Goal: Task Accomplishment & Management: Use online tool/utility

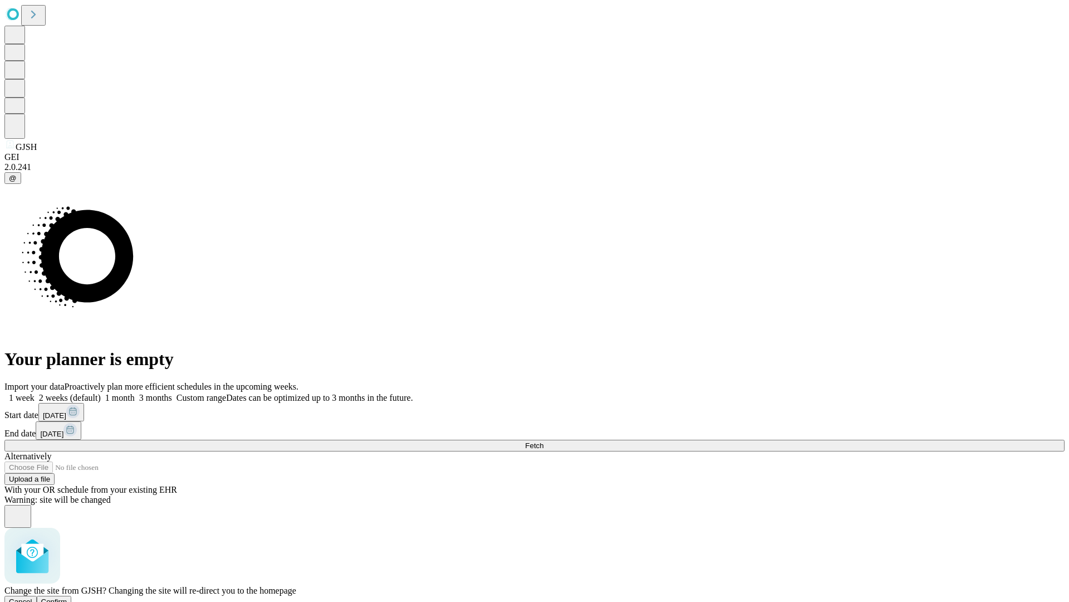
click at [67, 597] on span "Confirm" at bounding box center [54, 601] width 26 height 8
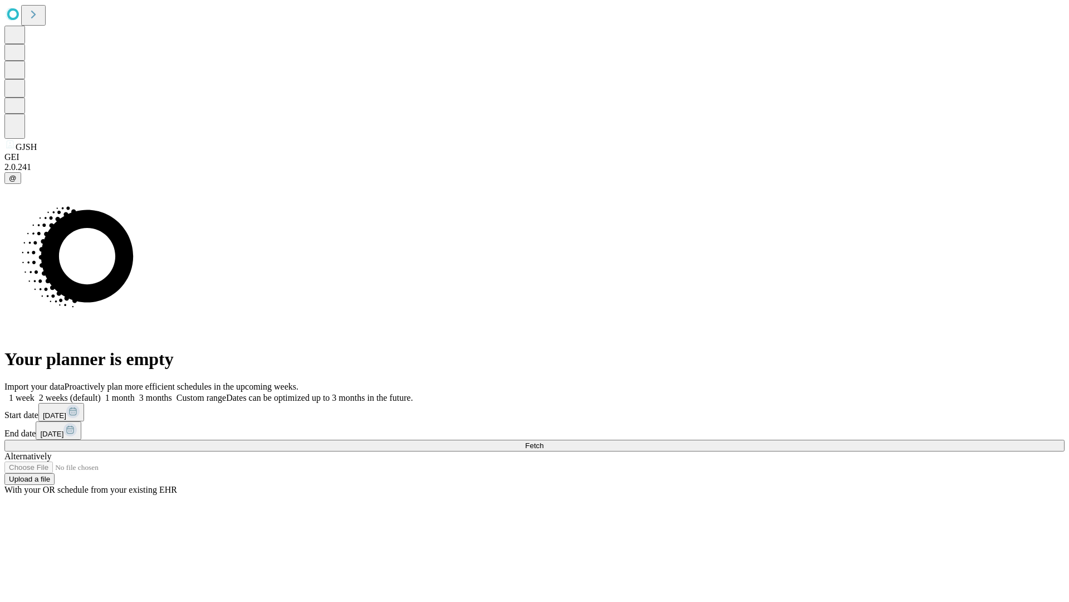
click at [35, 393] on label "1 week" at bounding box center [19, 397] width 30 height 9
click at [544, 441] on span "Fetch" at bounding box center [534, 445] width 18 height 8
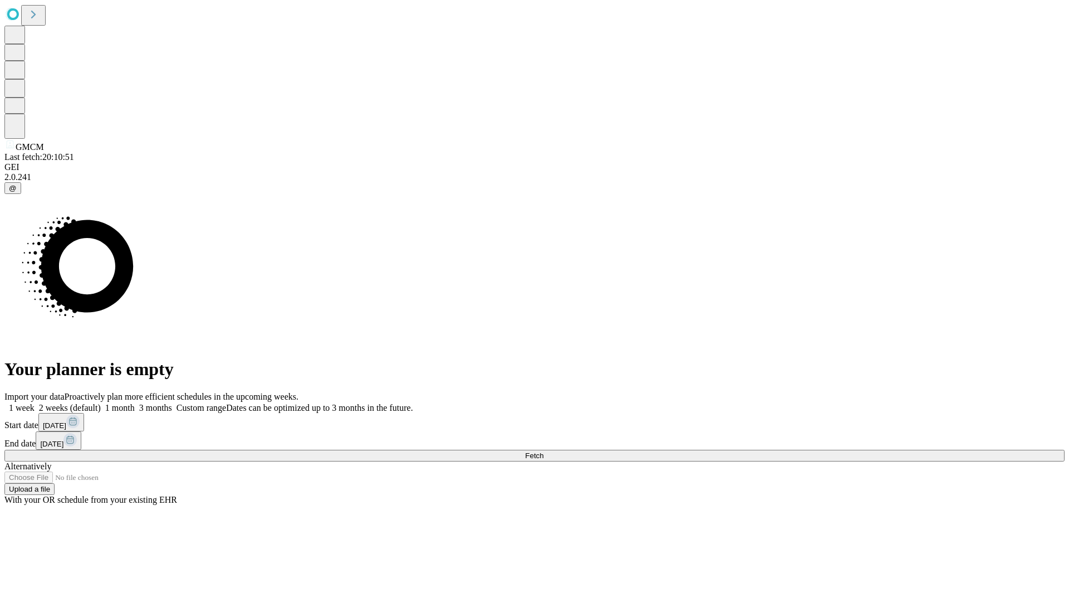
click at [544, 451] on span "Fetch" at bounding box center [534, 455] width 18 height 8
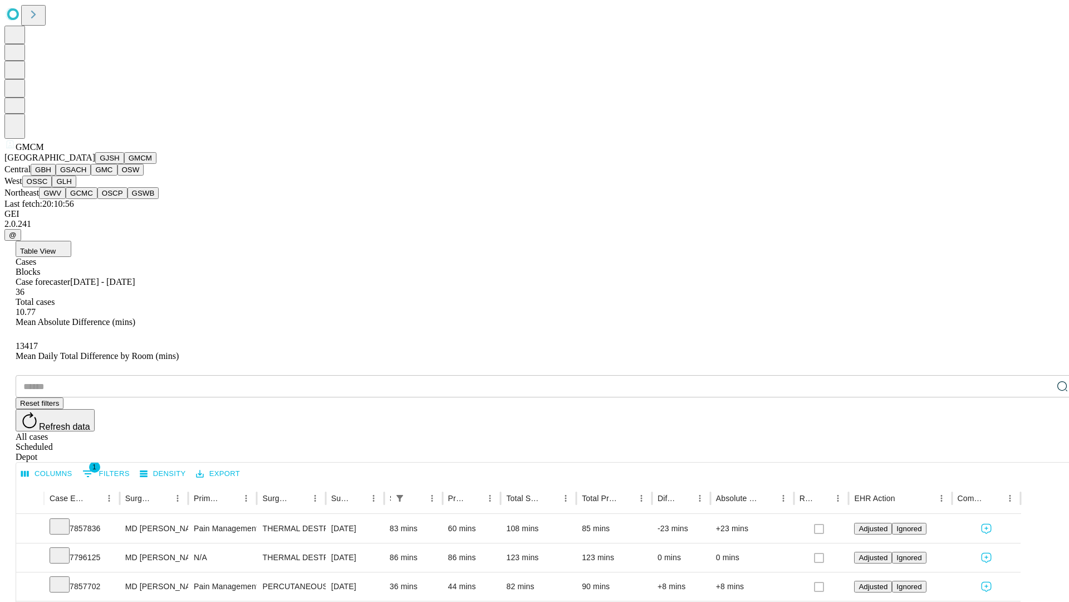
click at [56, 175] on button "GBH" at bounding box center [43, 170] width 25 height 12
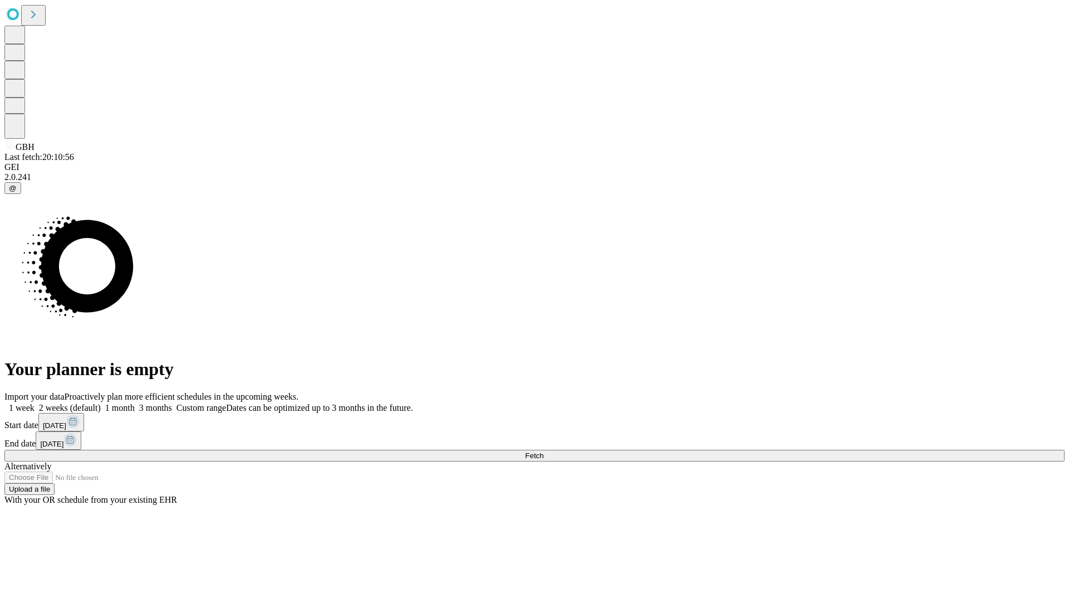
click at [35, 403] on label "1 week" at bounding box center [19, 407] width 30 height 9
click at [544, 451] on span "Fetch" at bounding box center [534, 455] width 18 height 8
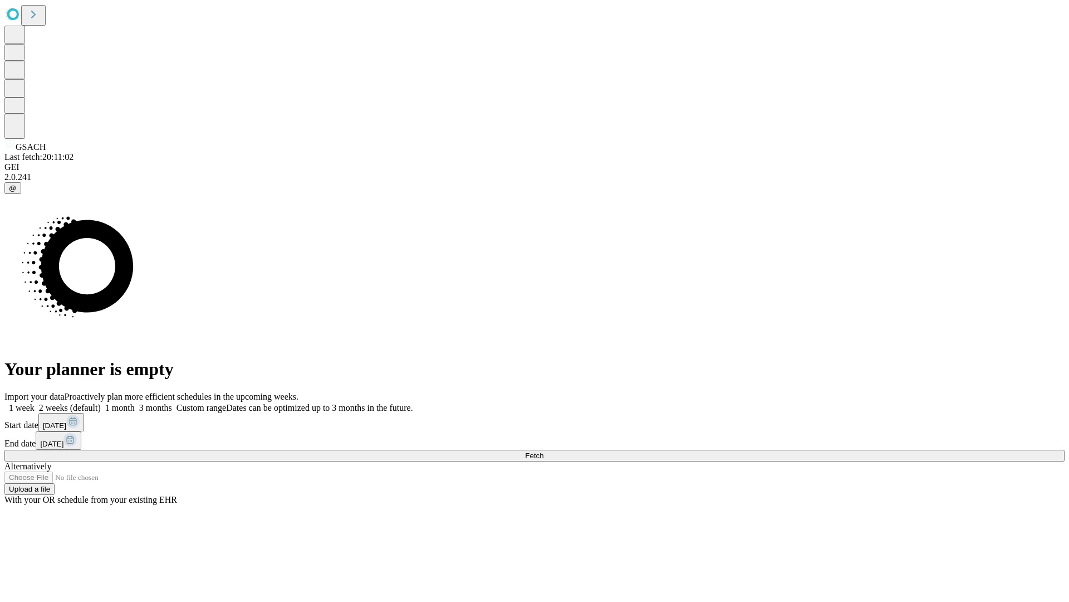
click at [35, 403] on label "1 week" at bounding box center [19, 407] width 30 height 9
click at [544, 451] on span "Fetch" at bounding box center [534, 455] width 18 height 8
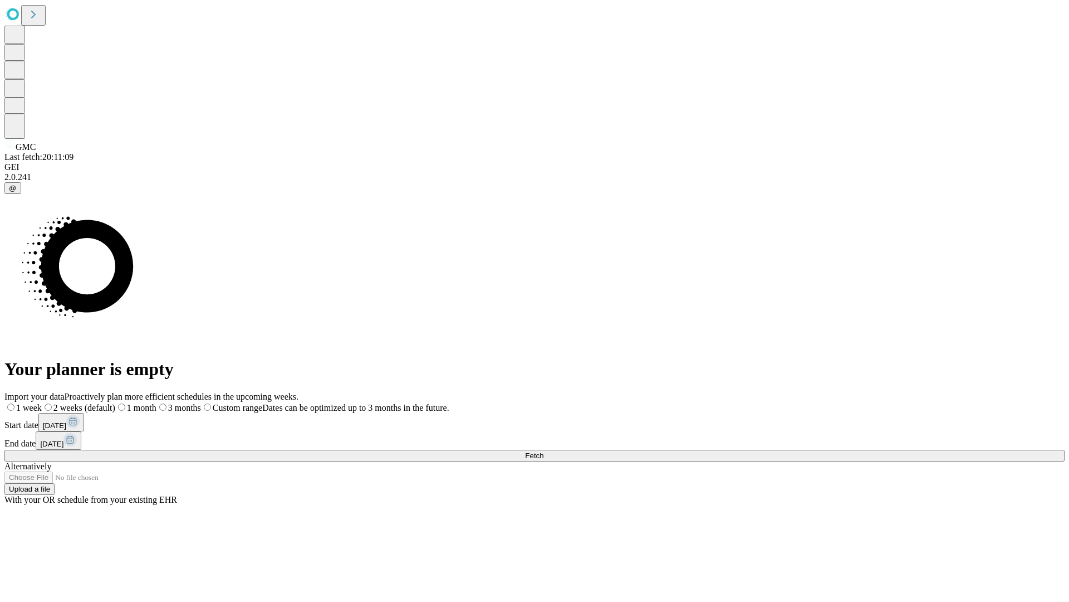
click at [42, 403] on label "1 week" at bounding box center [22, 407] width 37 height 9
click at [544, 451] on span "Fetch" at bounding box center [534, 455] width 18 height 8
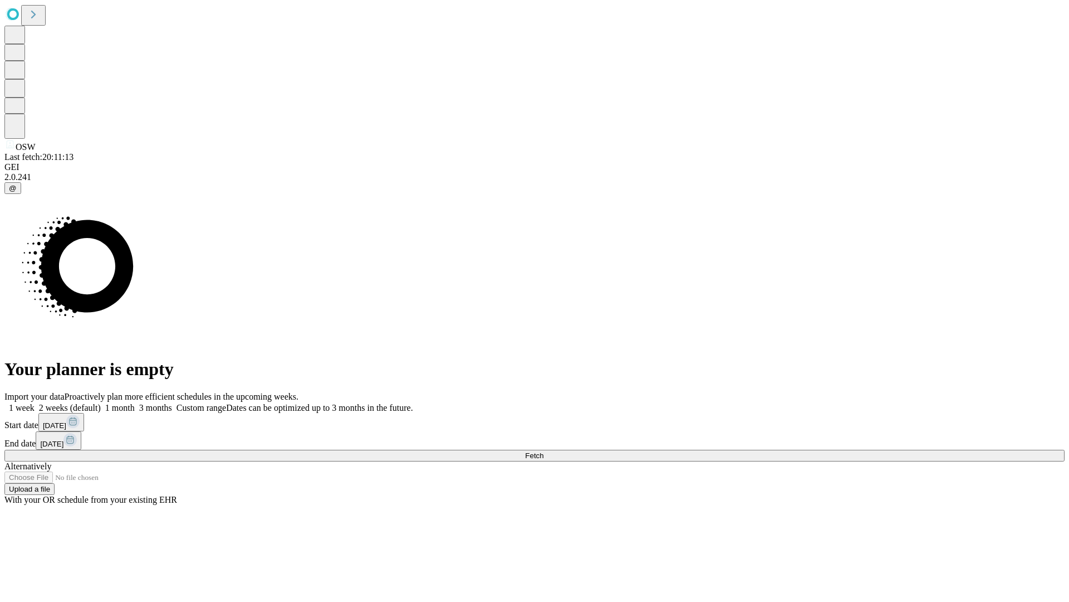
click at [35, 403] on label "1 week" at bounding box center [19, 407] width 30 height 9
click at [544, 451] on span "Fetch" at bounding box center [534, 455] width 18 height 8
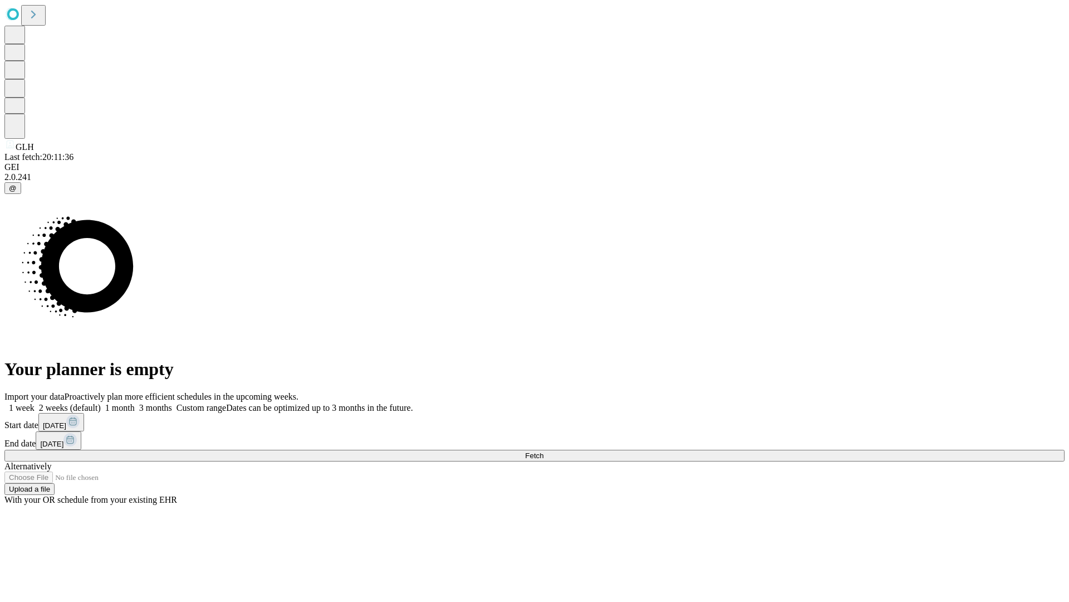
click at [35, 403] on label "1 week" at bounding box center [19, 407] width 30 height 9
click at [544, 451] on span "Fetch" at bounding box center [534, 455] width 18 height 8
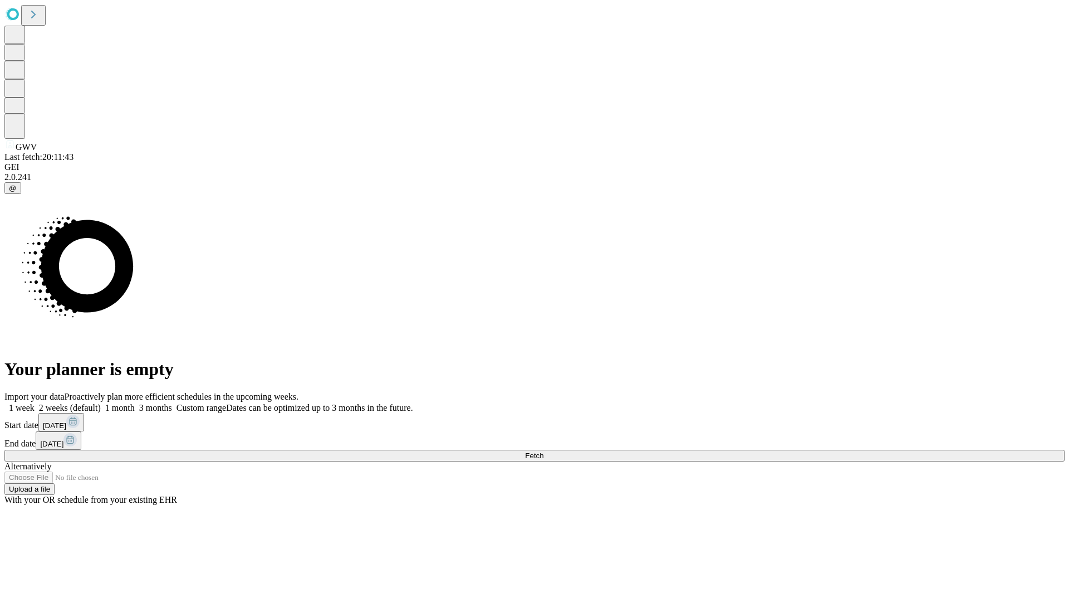
click at [35, 403] on label "1 week" at bounding box center [19, 407] width 30 height 9
click at [544, 451] on span "Fetch" at bounding box center [534, 455] width 18 height 8
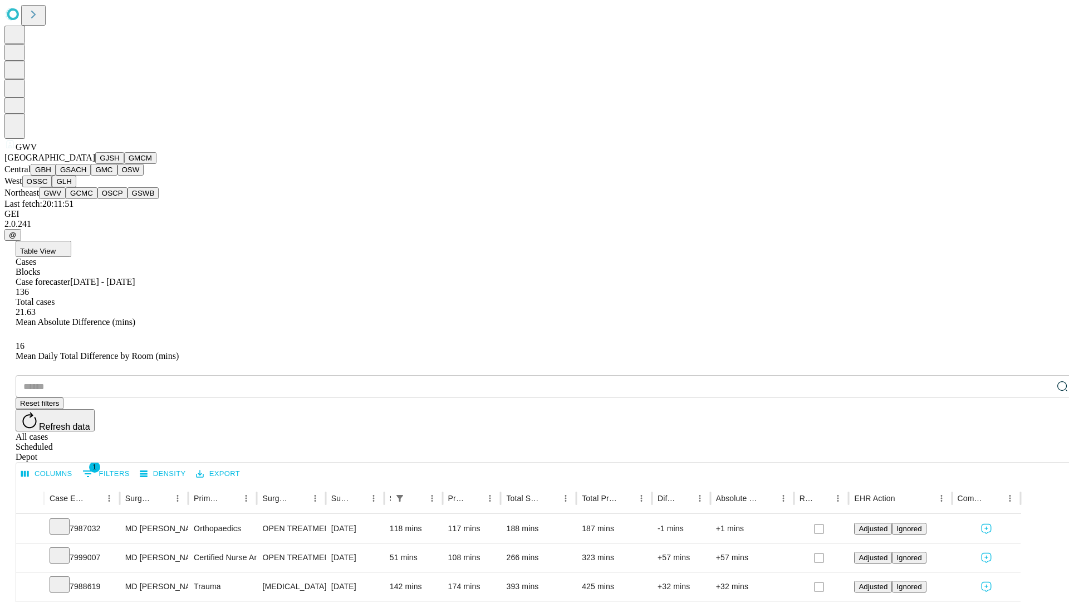
click at [86, 199] on button "GCMC" at bounding box center [82, 193] width 32 height 12
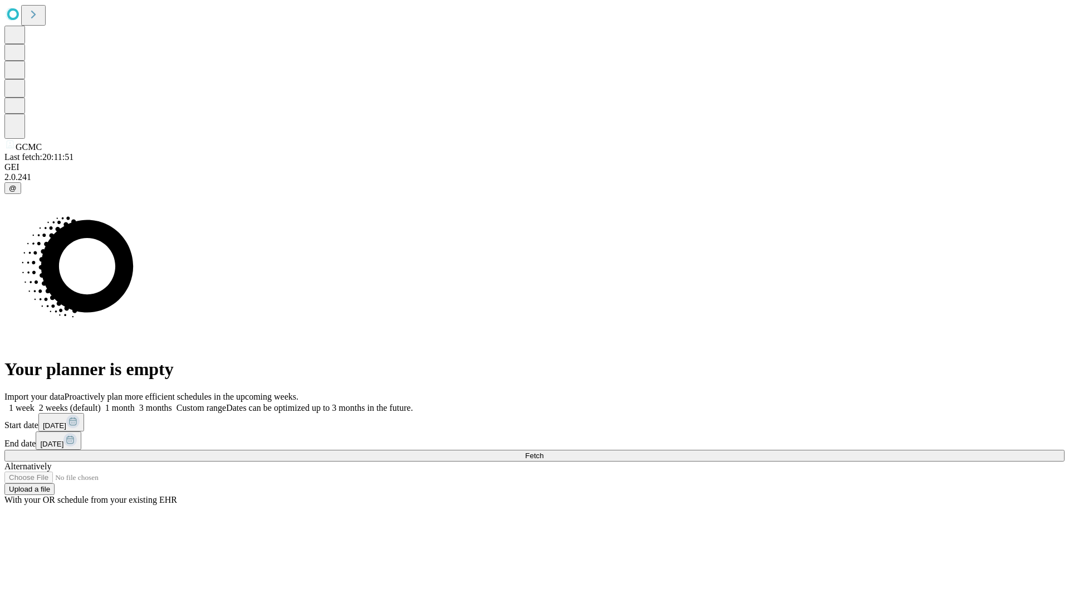
click at [35, 403] on label "1 week" at bounding box center [19, 407] width 30 height 9
click at [544, 451] on span "Fetch" at bounding box center [534, 455] width 18 height 8
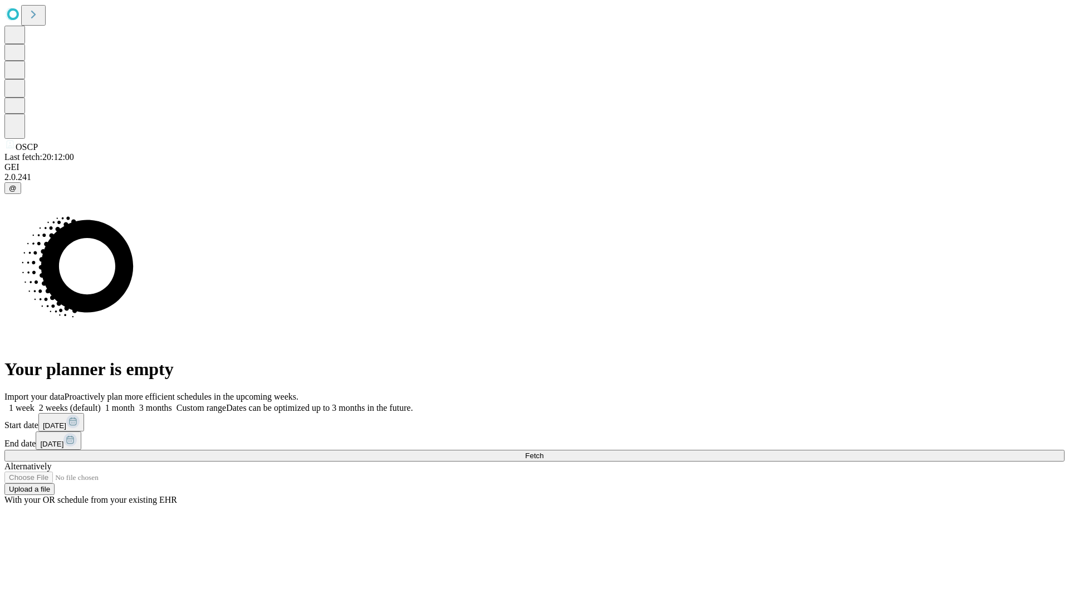
click at [35, 403] on label "1 week" at bounding box center [19, 407] width 30 height 9
click at [544, 451] on span "Fetch" at bounding box center [534, 455] width 18 height 8
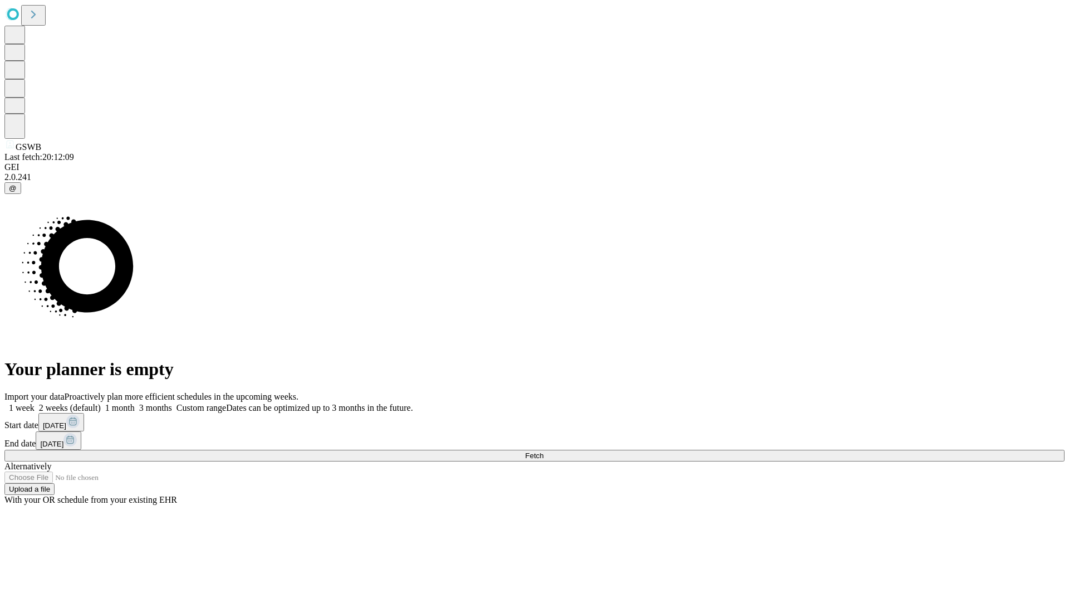
click at [544, 451] on span "Fetch" at bounding box center [534, 455] width 18 height 8
